Goal: Information Seeking & Learning: Learn about a topic

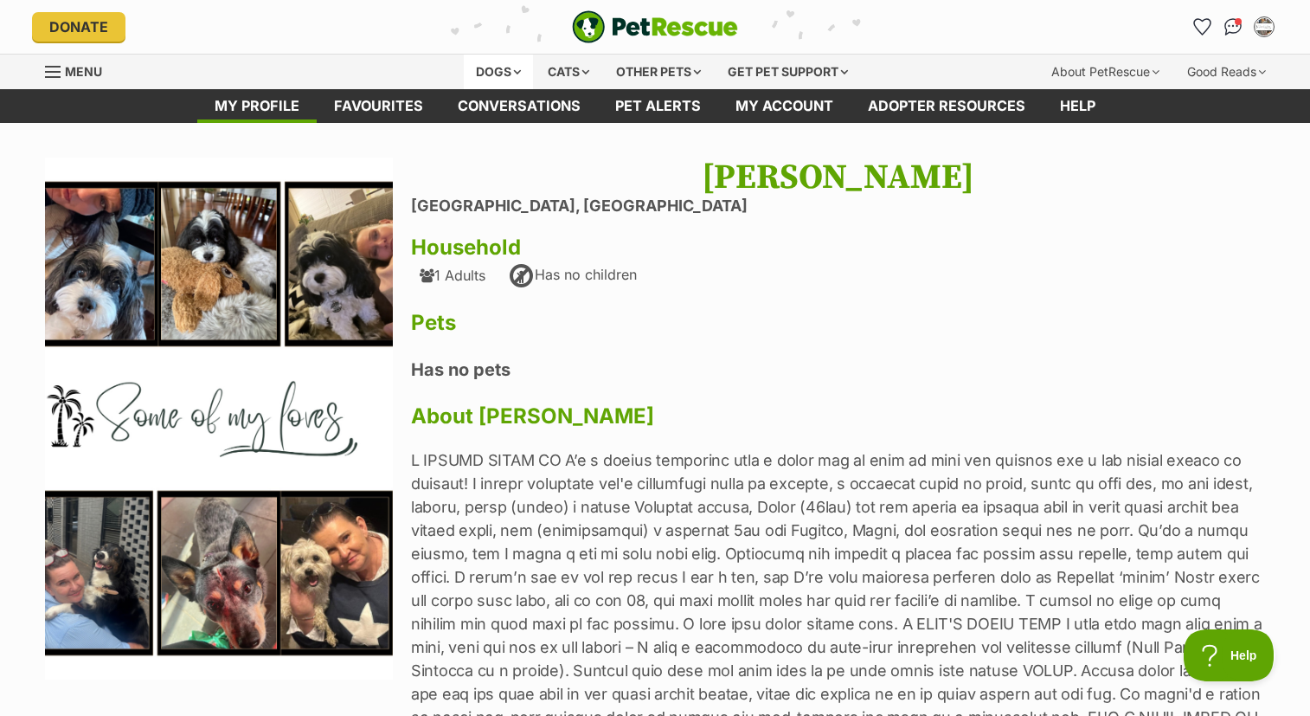
click at [511, 70] on div "Dogs" at bounding box center [498, 72] width 69 height 35
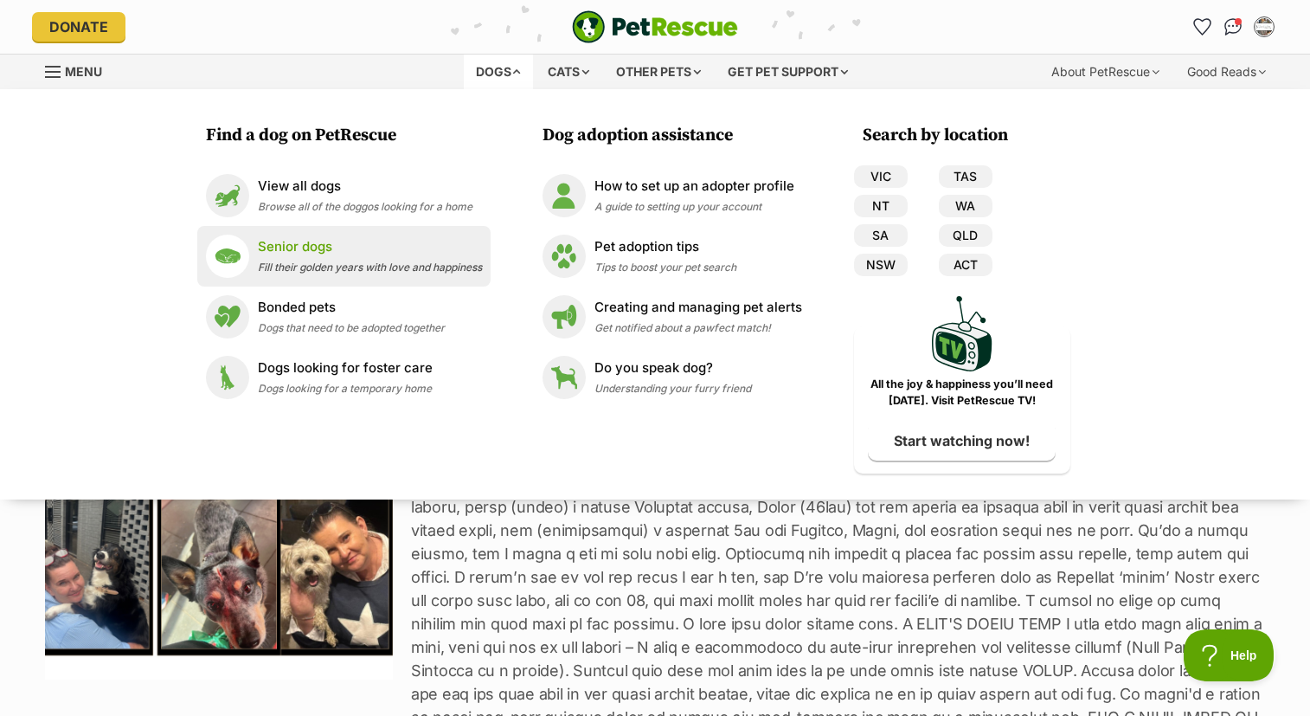
click at [295, 260] on span "Fill their golden years with love and happiness" at bounding box center [370, 266] width 224 height 13
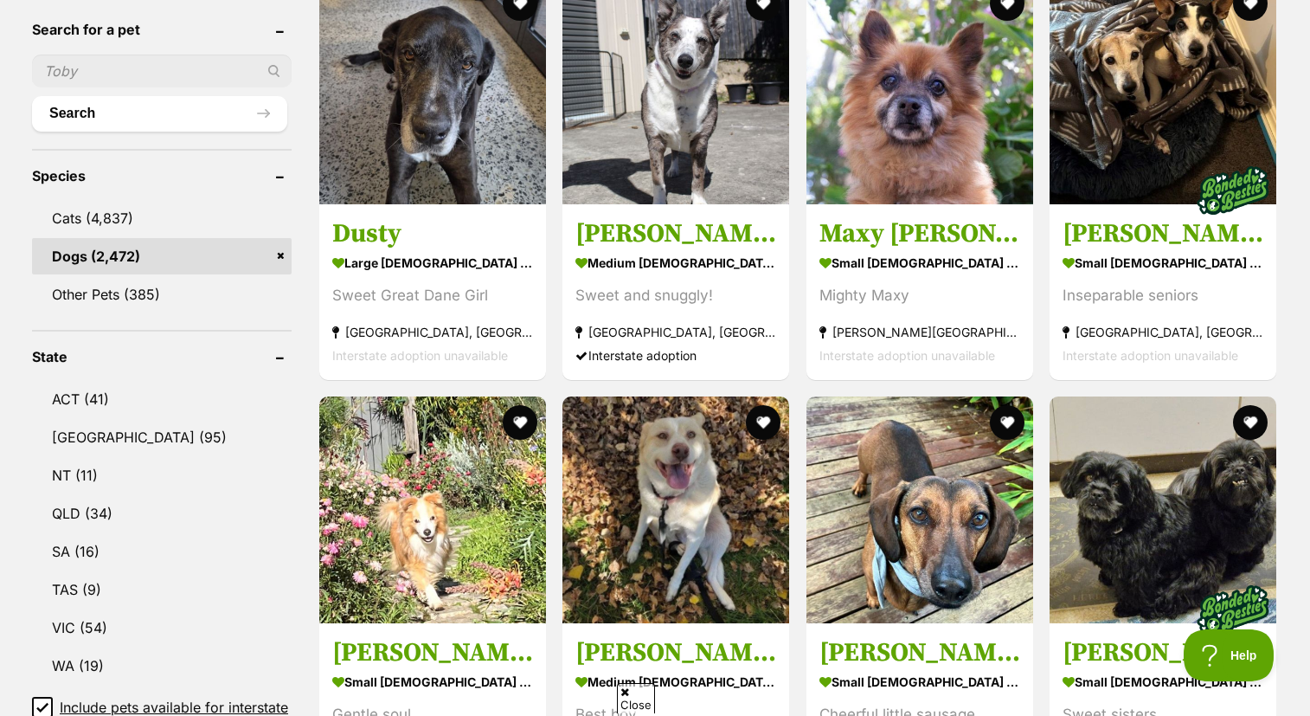
scroll to position [594, 0]
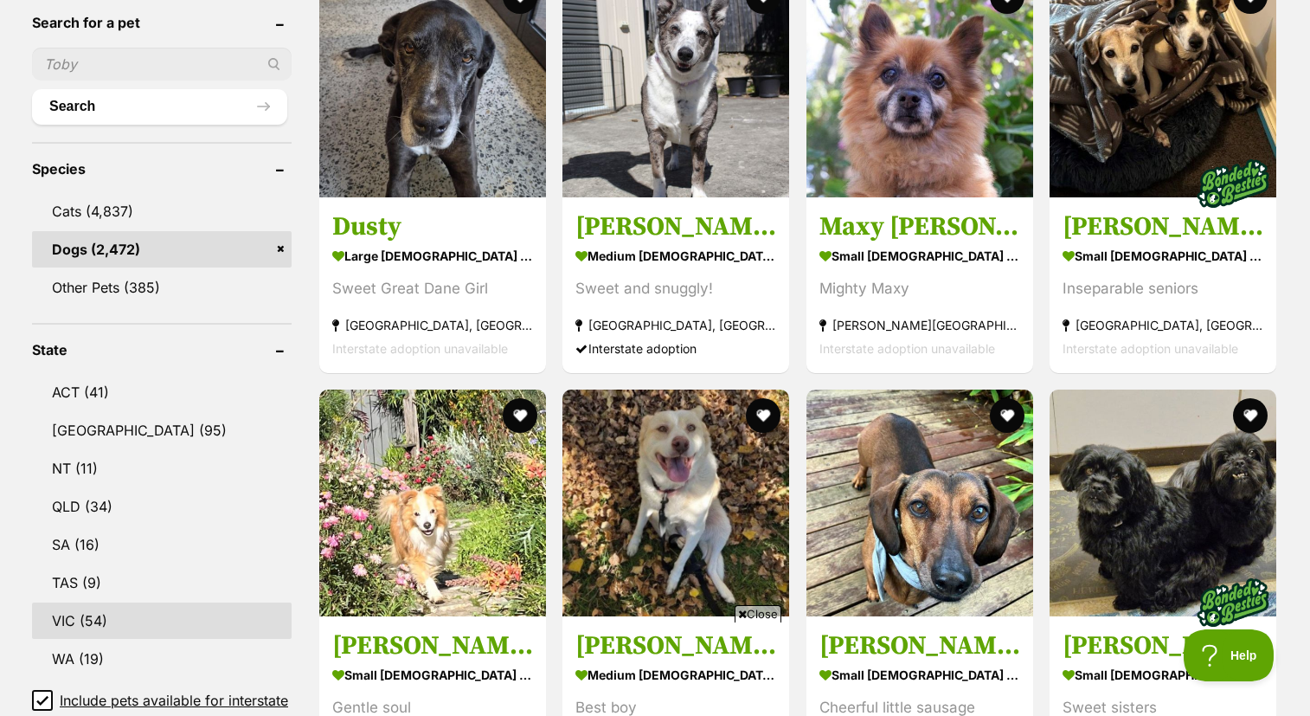
click at [104, 628] on link "VIC (54)" at bounding box center [162, 620] width 260 height 36
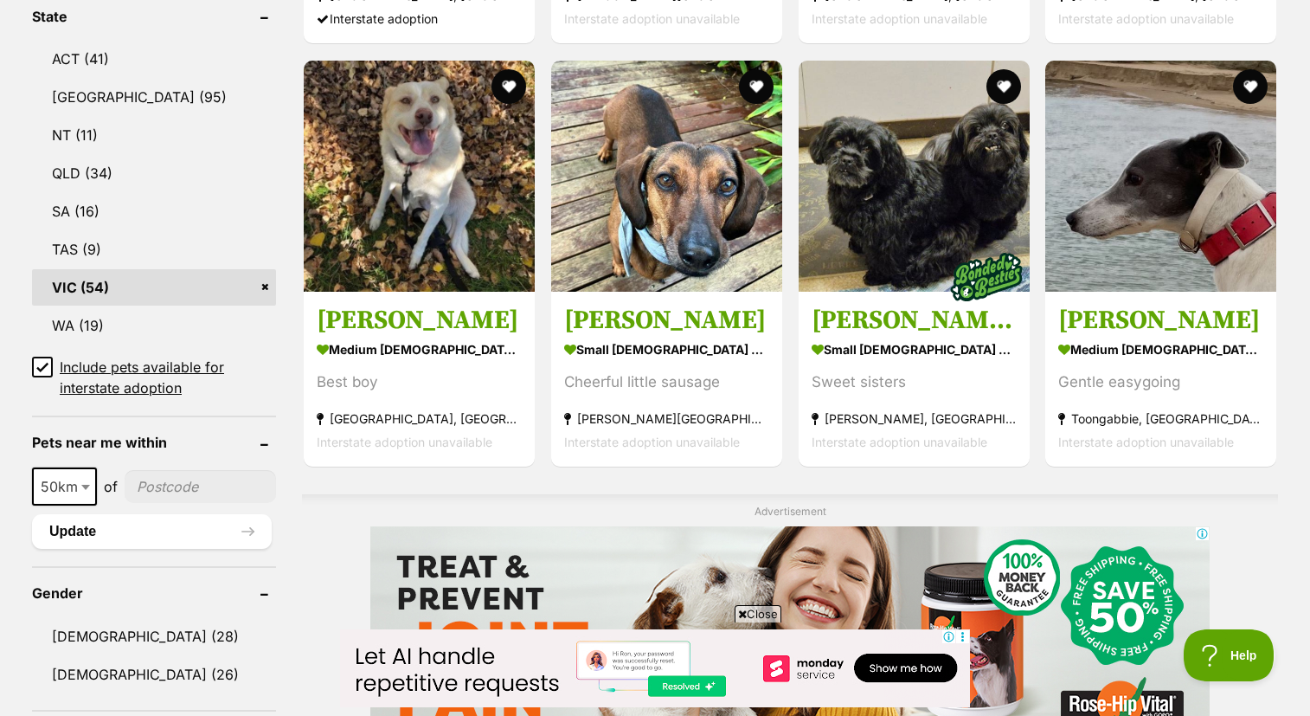
scroll to position [1036, 0]
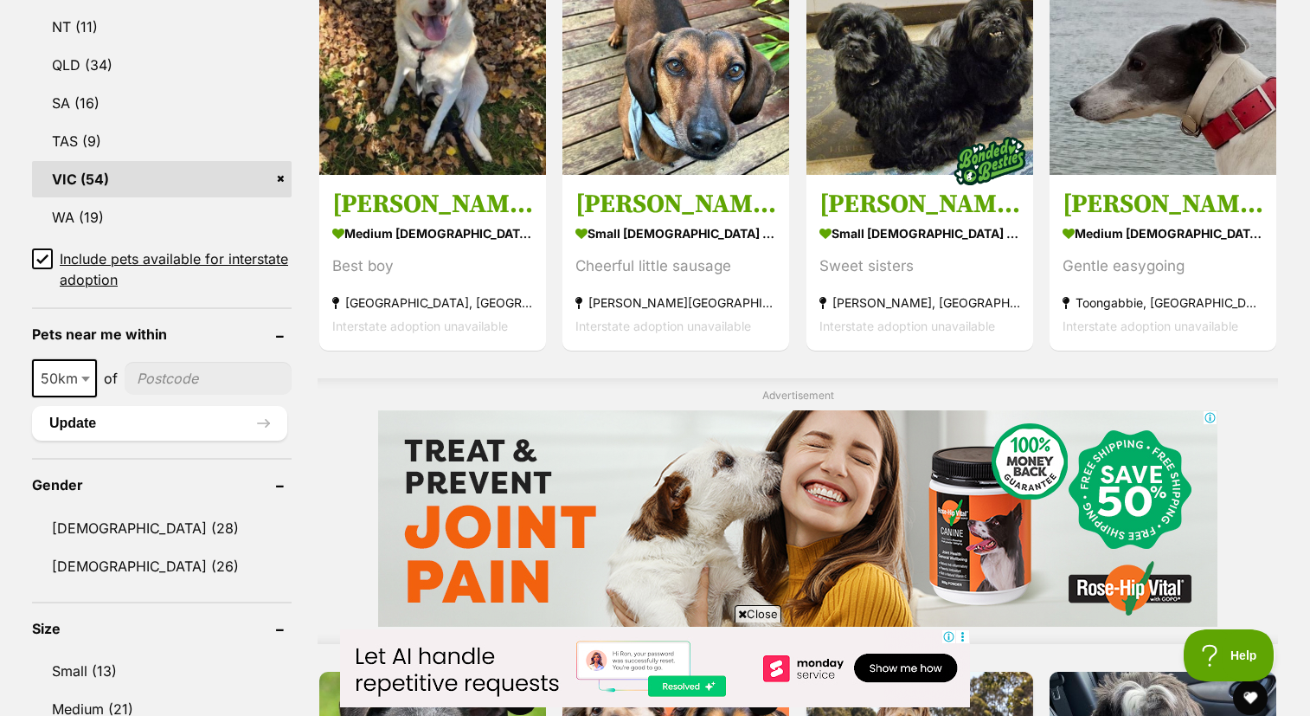
click at [89, 376] on b at bounding box center [85, 378] width 9 height 5
select select "100"
click at [205, 385] on input"] "postcode" at bounding box center [211, 378] width 161 height 33
type input"] "3000"
click at [231, 559] on link "Female (26)" at bounding box center [162, 566] width 260 height 36
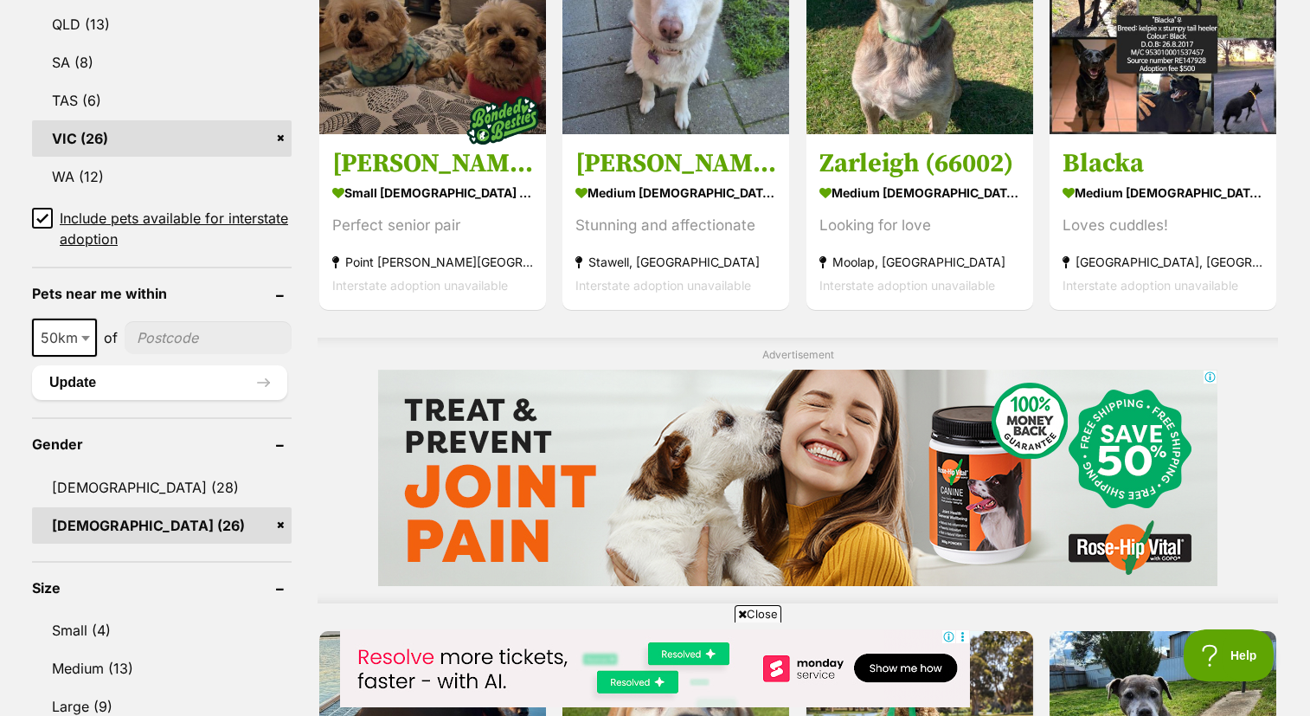
scroll to position [1098, 0]
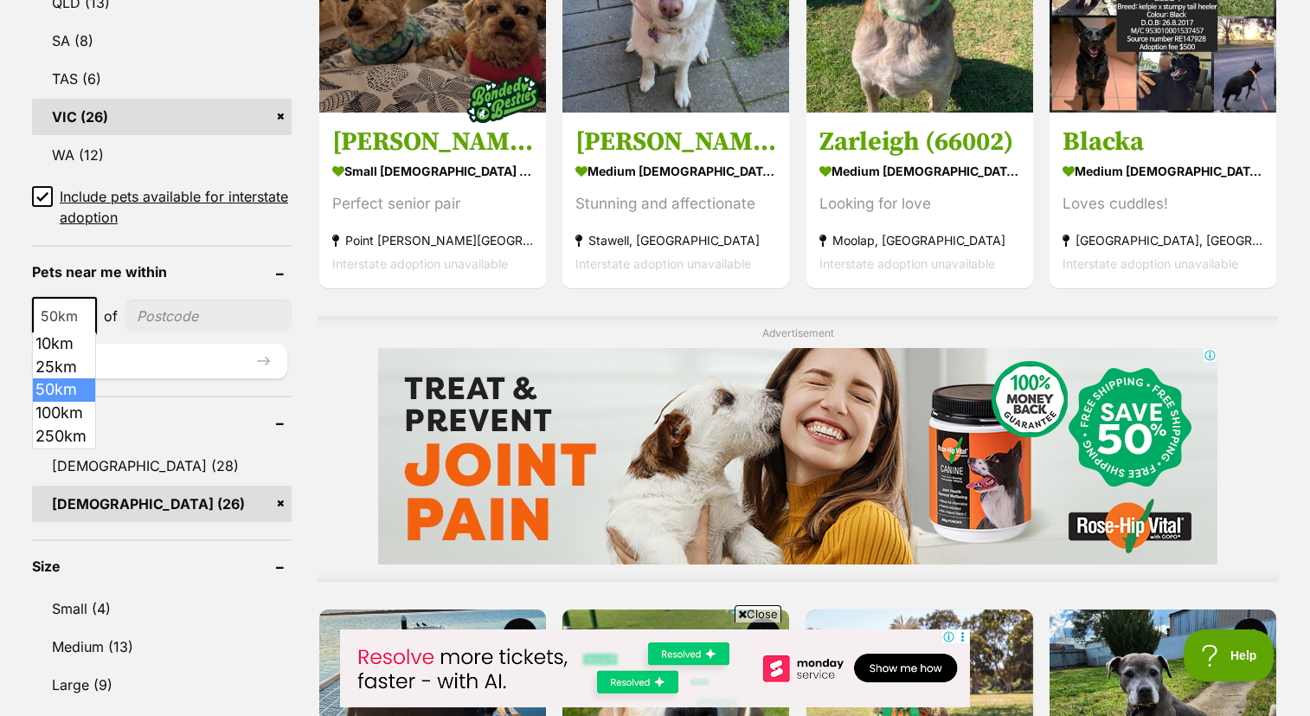
click at [81, 315] on b at bounding box center [85, 316] width 9 height 5
select select "250"
click at [184, 307] on input"] "postcode" at bounding box center [212, 315] width 158 height 33
type input"] "3000"
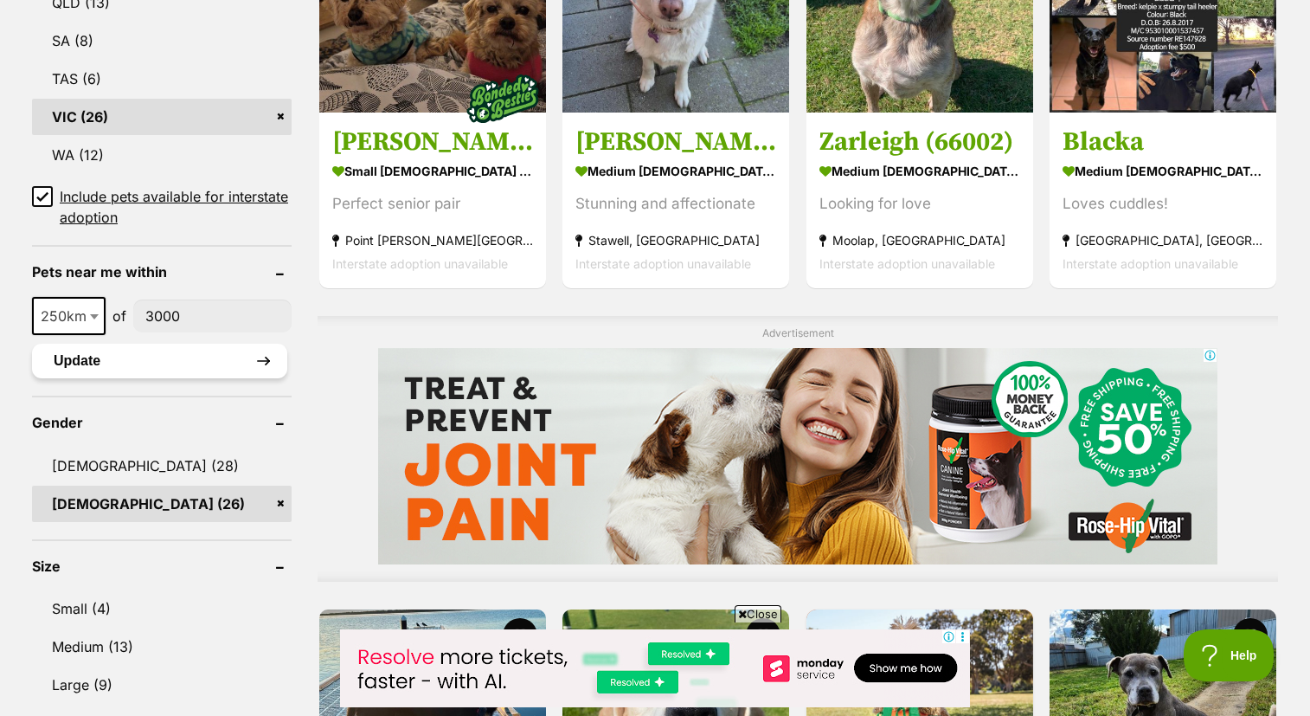
click at [151, 356] on button "Update" at bounding box center [159, 361] width 255 height 35
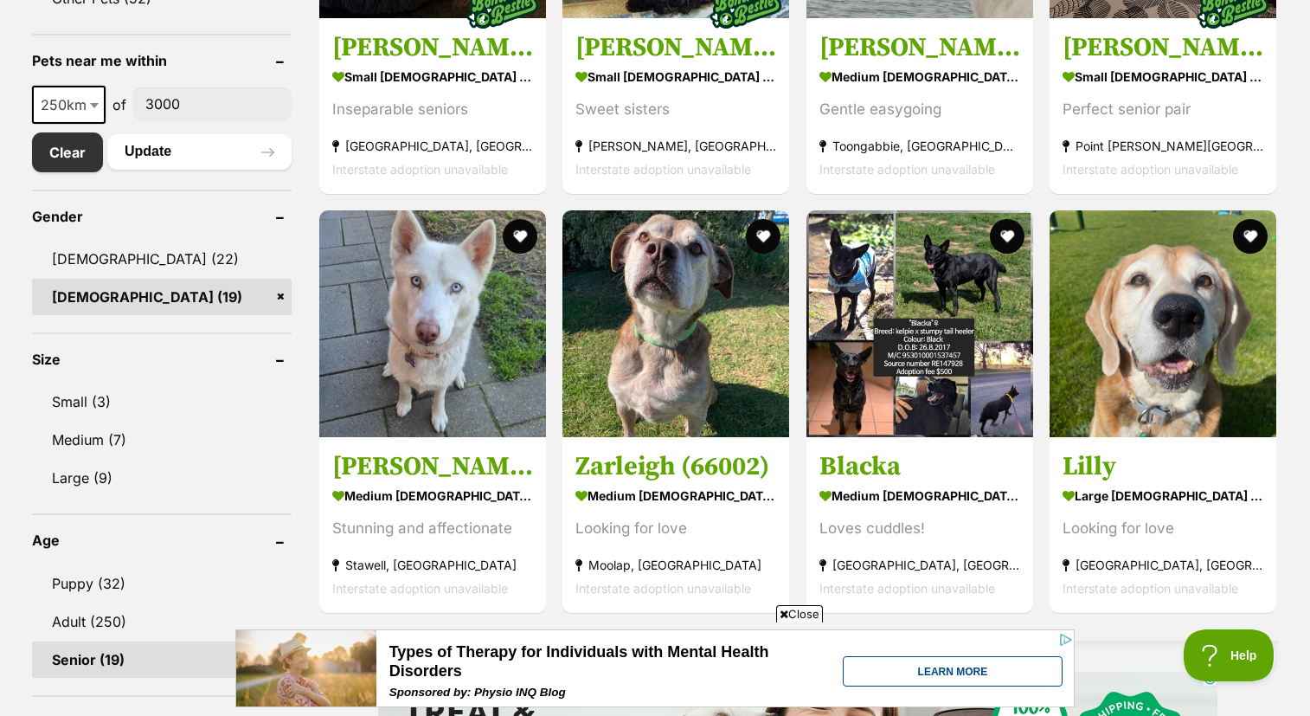
scroll to position [883, 0]
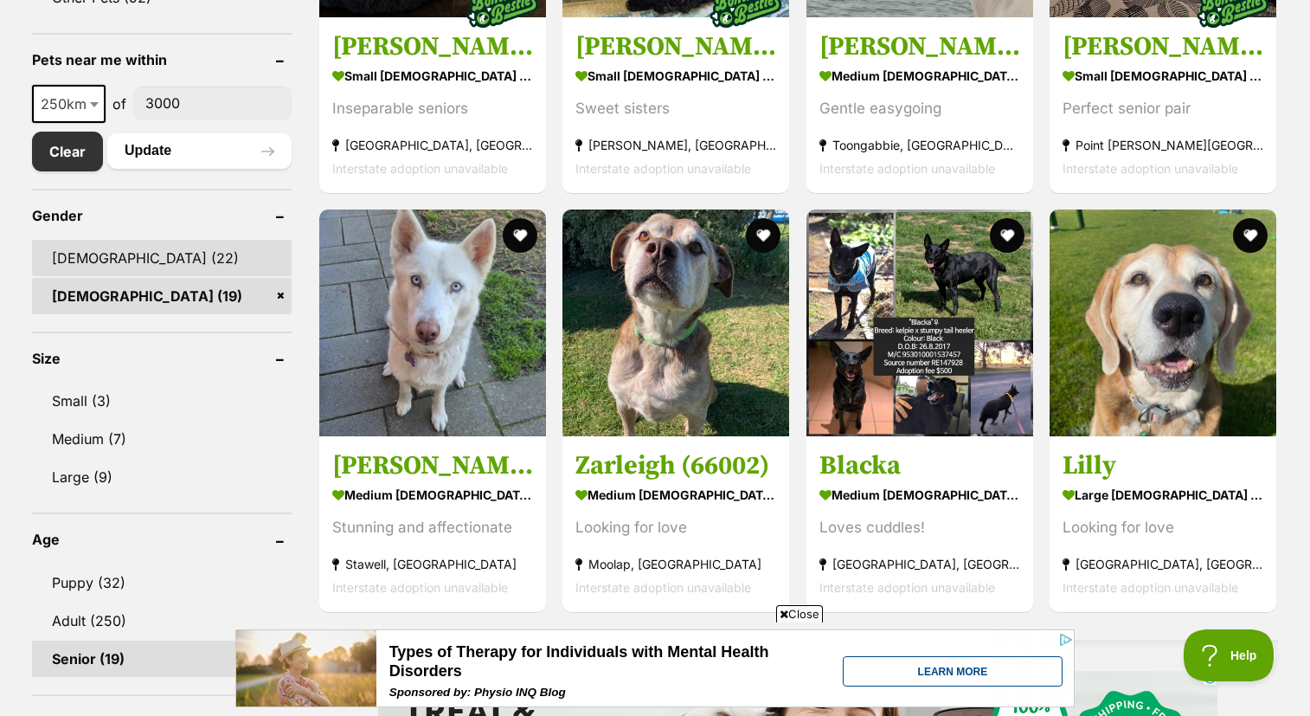
click at [100, 249] on link "[DEMOGRAPHIC_DATA] (22)" at bounding box center [162, 258] width 260 height 36
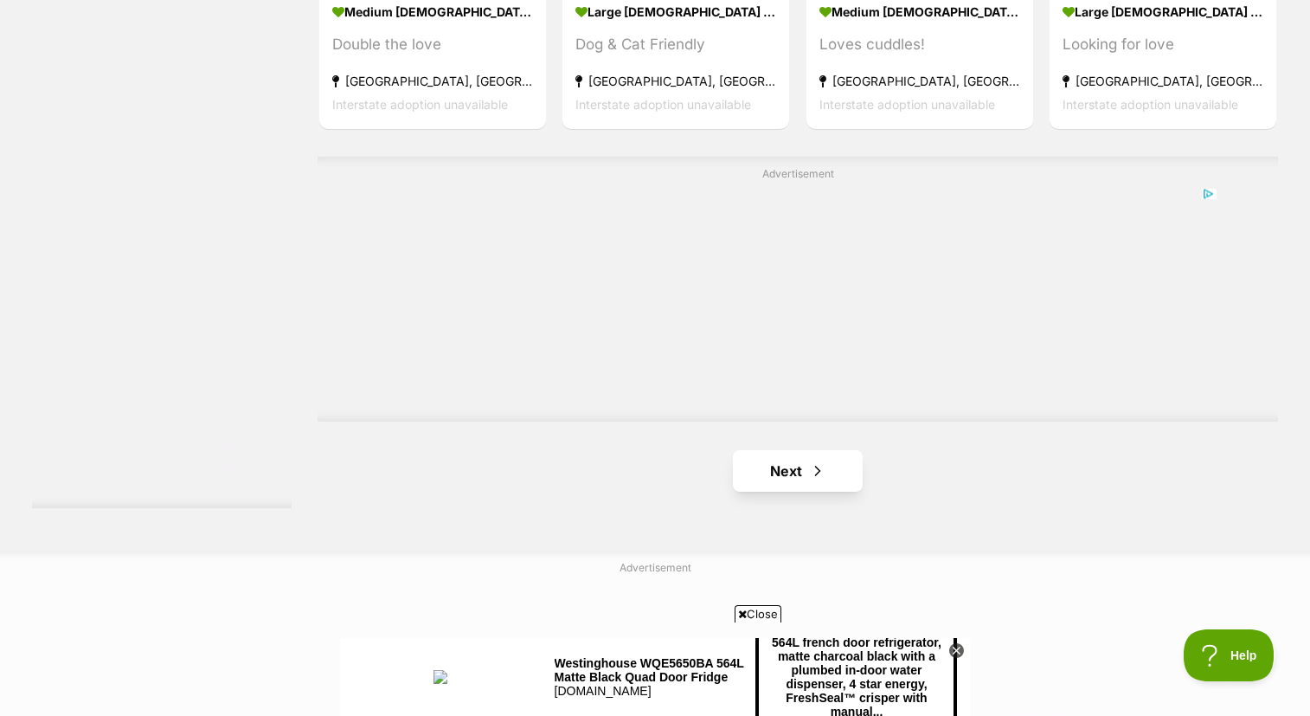
click at [801, 466] on link "Next" at bounding box center [798, 471] width 130 height 42
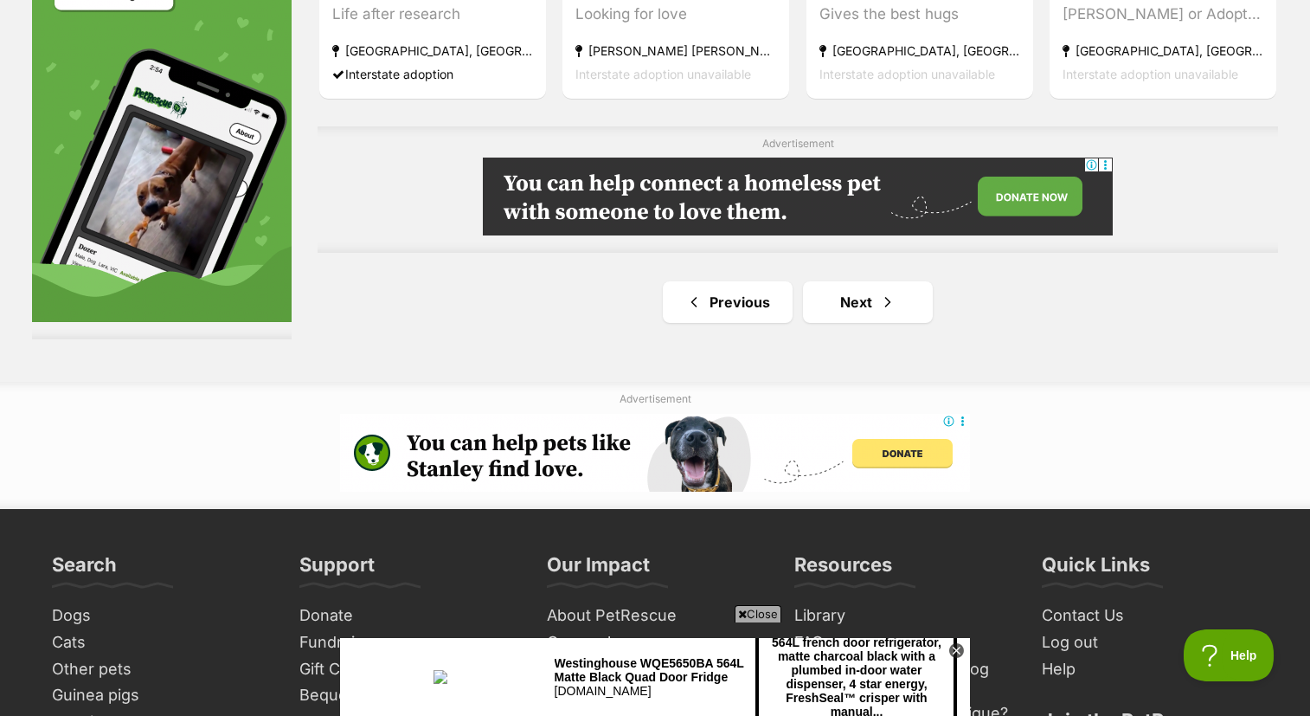
scroll to position [3029, 0]
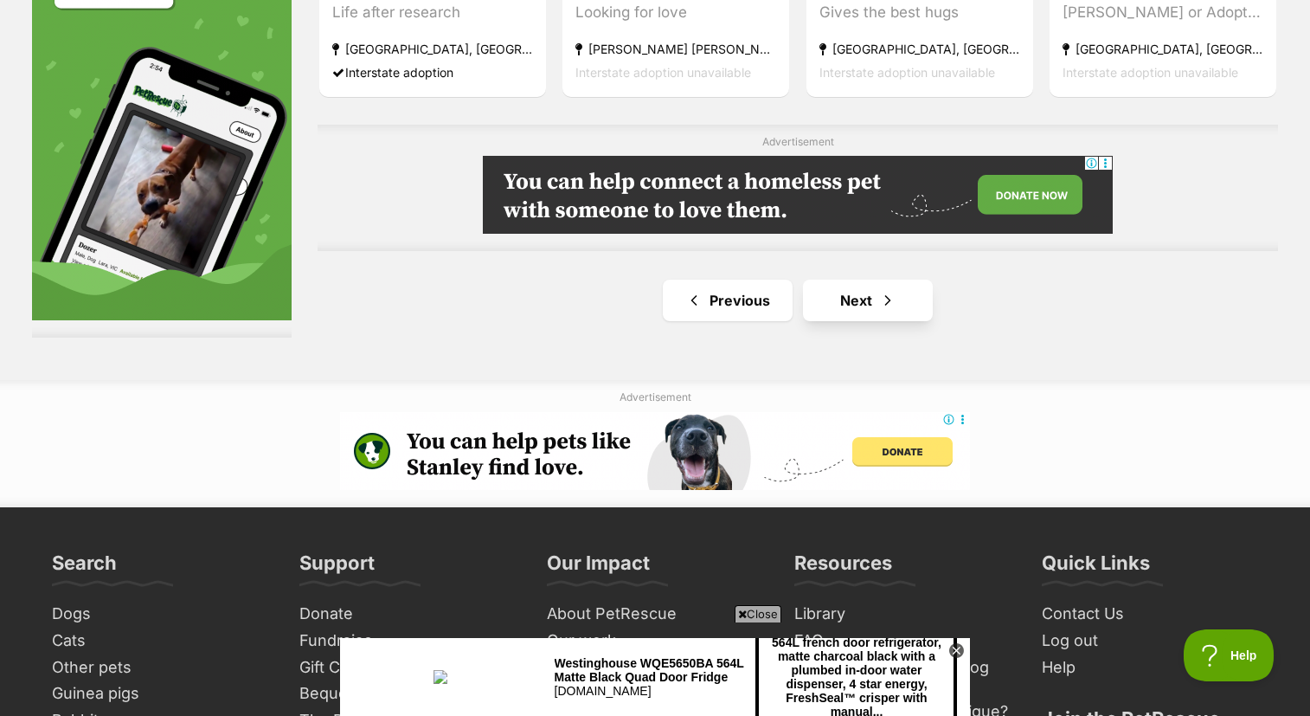
click at [879, 299] on span "Next page" at bounding box center [887, 300] width 17 height 21
